Goal: Task Accomplishment & Management: Use online tool/utility

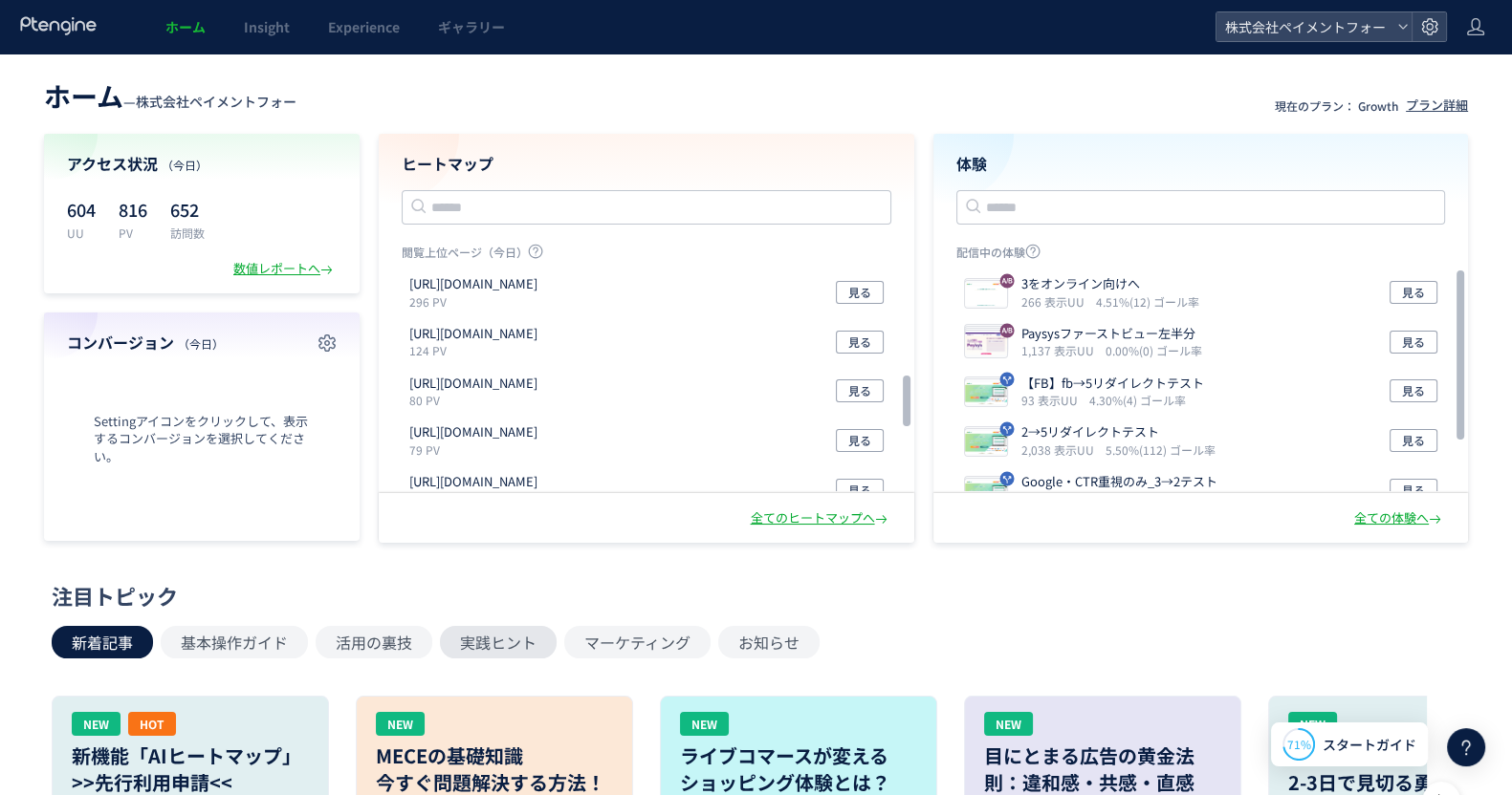
scroll to position [477, 0]
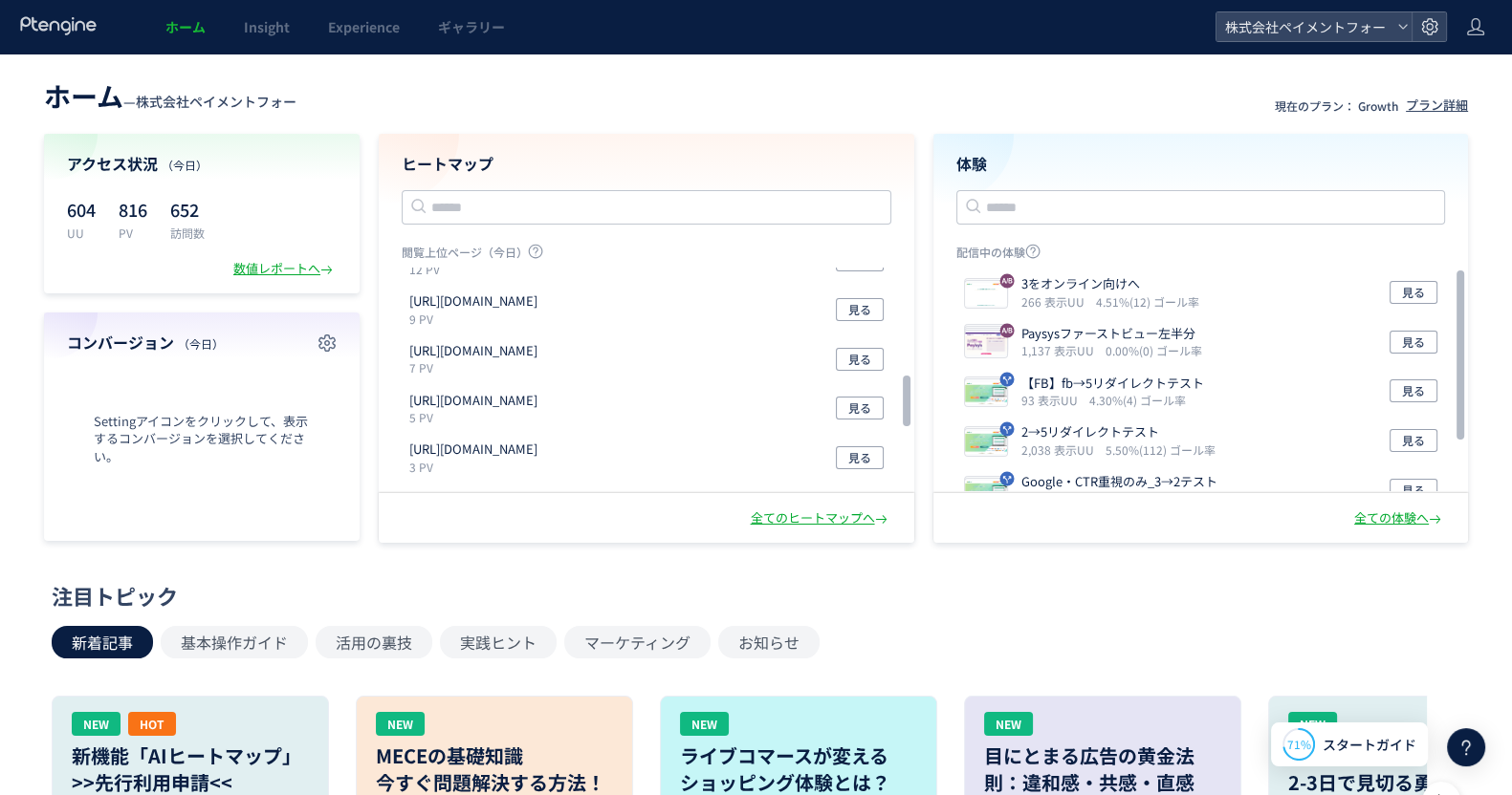
click at [397, 91] on header "ホーム — 株式会社ペイメントフォー 現在のプラン： Growth プラン詳細" at bounding box center [756, 93] width 1424 height 42
click at [363, 19] on span "Experience" at bounding box center [364, 26] width 71 height 19
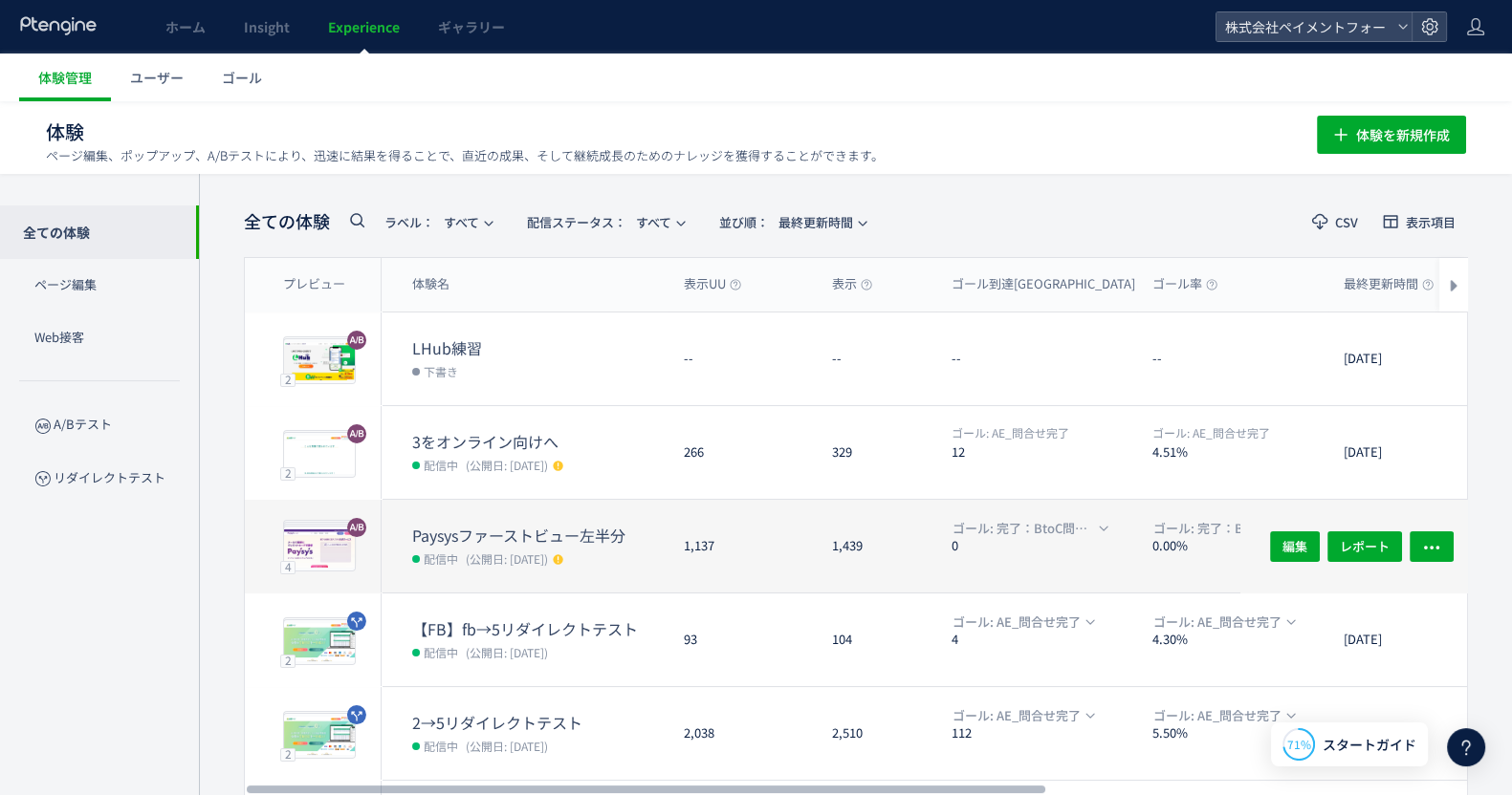
click at [497, 528] on dt "Paysysファーストビュー左半分" at bounding box center [540, 535] width 256 height 22
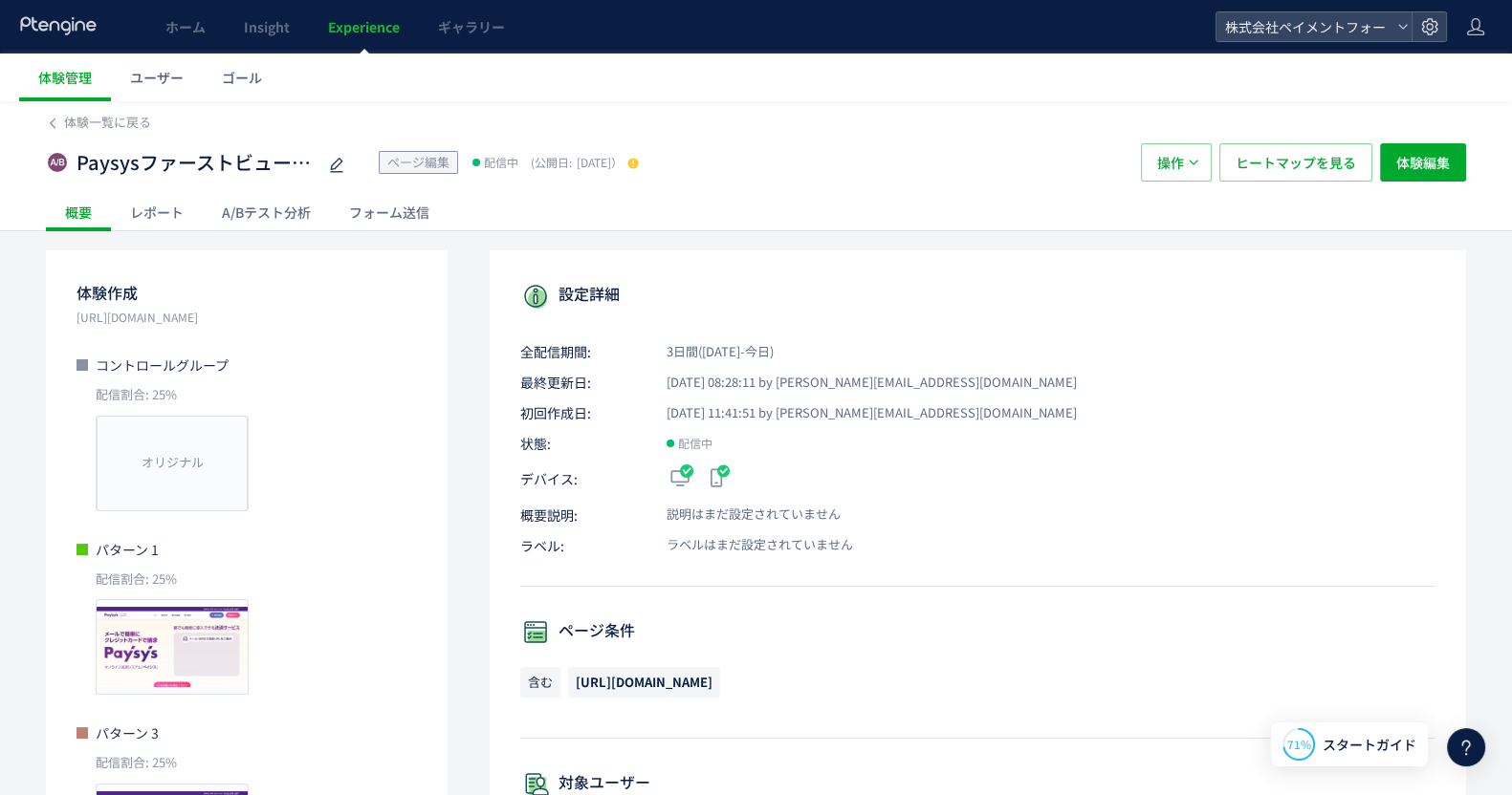
click at [428, 201] on div "フォーム送信" at bounding box center [390, 212] width 119 height 39
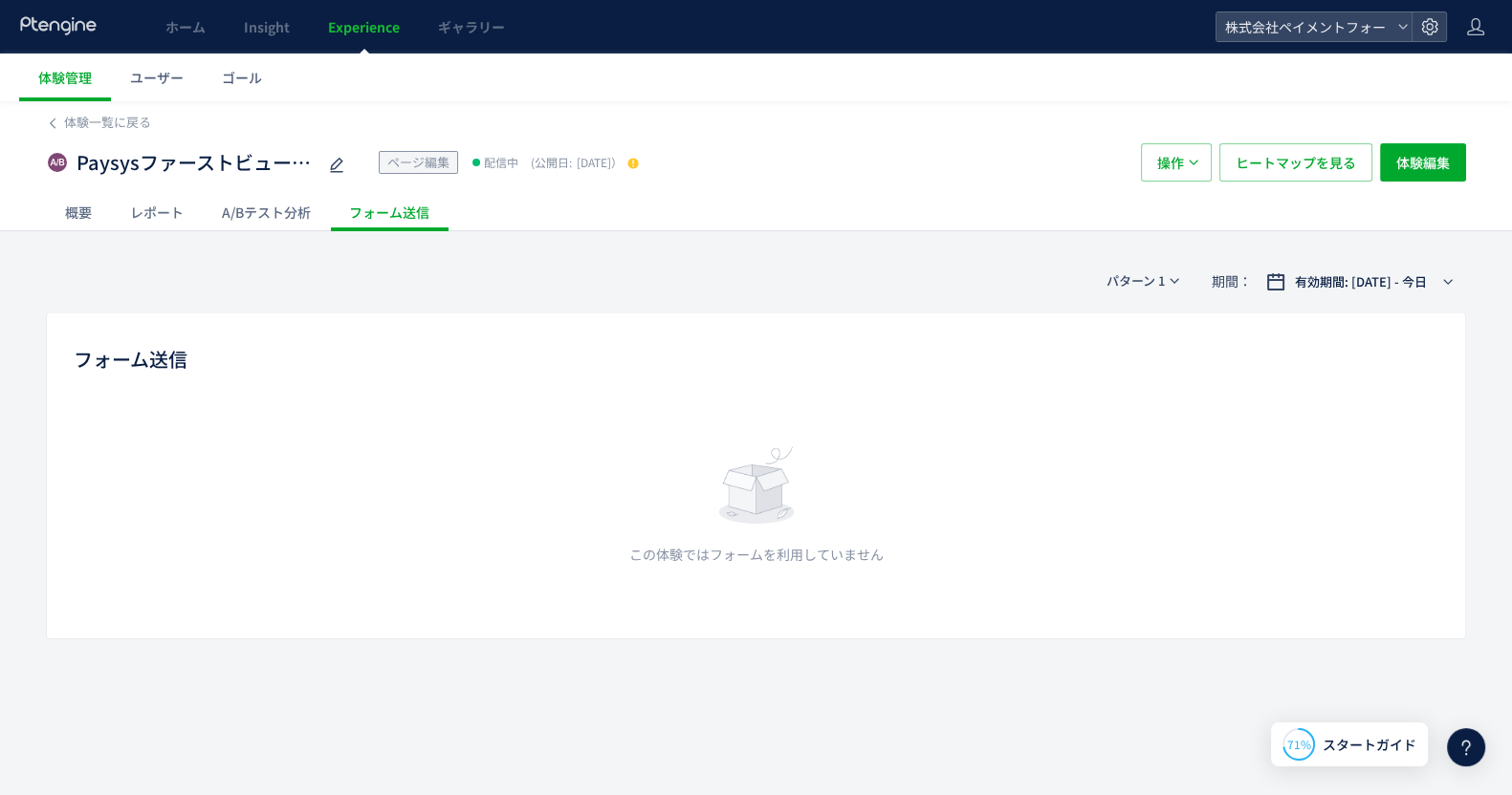
click at [273, 230] on div "A/Bテスト分析" at bounding box center [266, 212] width 127 height 39
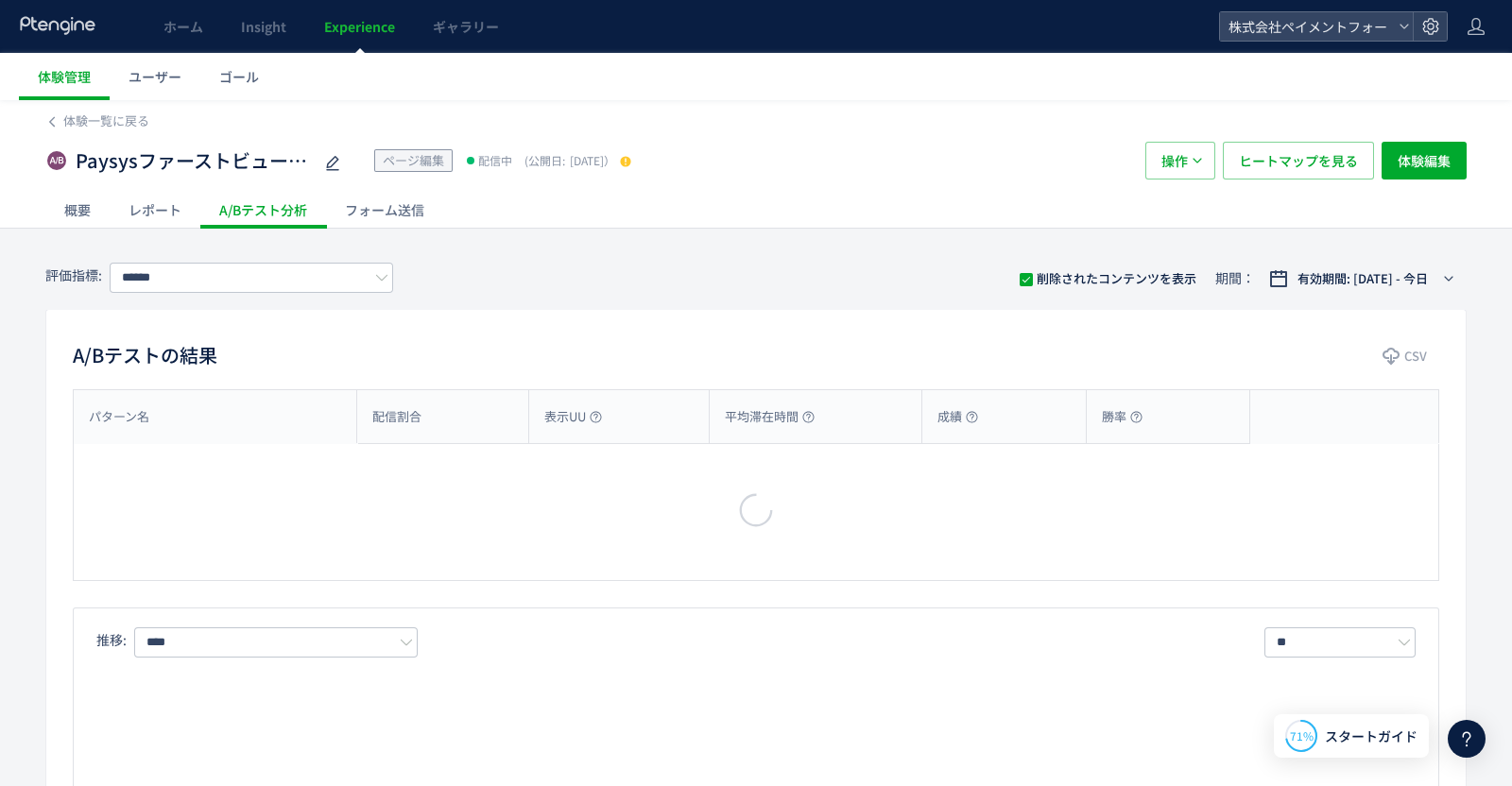
type input "**********"
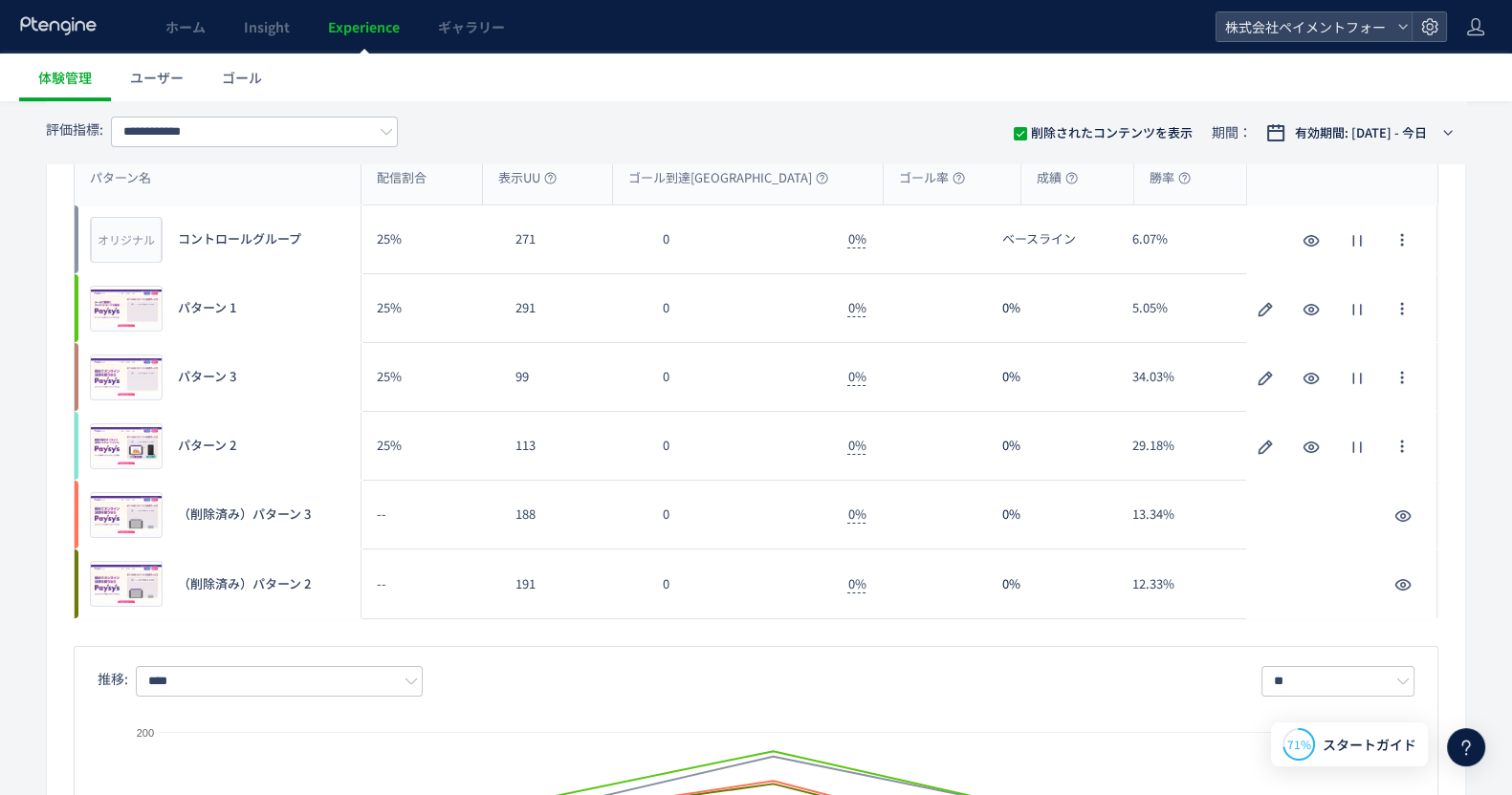
scroll to position [238, 0]
